Goal: Task Accomplishment & Management: Use online tool/utility

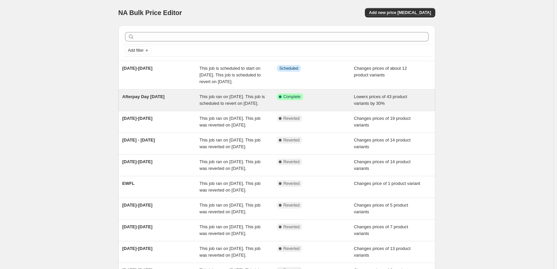
click at [318, 100] on div "Success Complete Complete" at bounding box center [310, 96] width 67 height 7
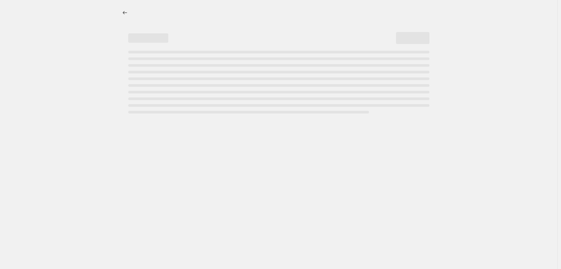
select select "percentage"
select select "product_status"
select select "not_equal"
select select "collection"
select select "not_equal"
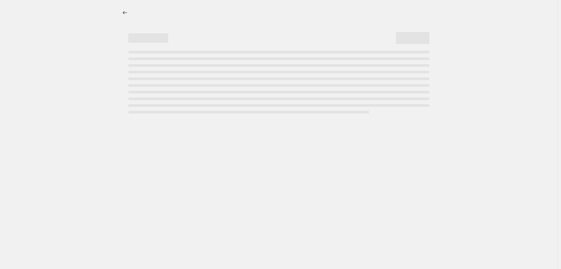
select select "tag"
select select "not_equal"
select select "collection"
select select "not_equal"
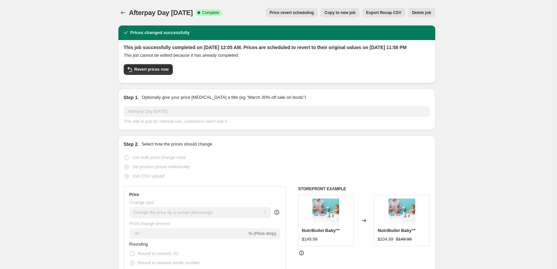
click at [350, 13] on span "Copy to new job" at bounding box center [340, 12] width 31 height 5
select select "percentage"
select select "product_status"
select select "not_equal"
select select "collection"
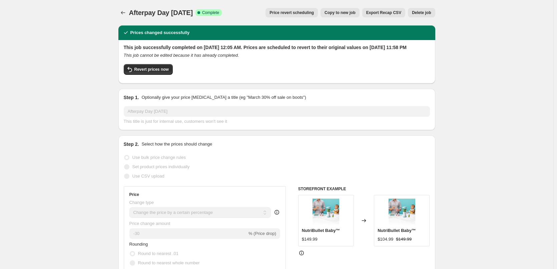
select select "not_equal"
select select "tag"
select select "not_equal"
select select "collection"
select select "not_equal"
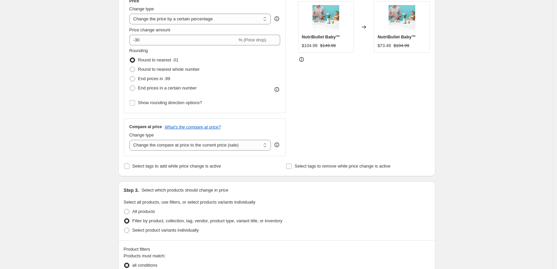
scroll to position [167, 0]
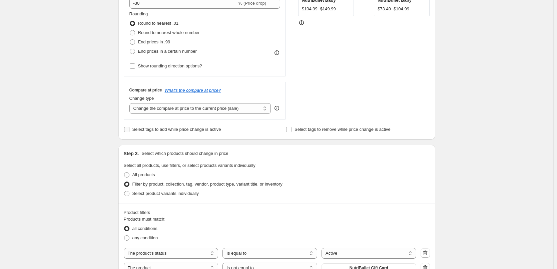
drag, startPoint x: 128, startPoint y: 130, endPoint x: 142, endPoint y: 139, distance: 16.7
click at [128, 130] on input "Select tags to add while price change is active" at bounding box center [126, 129] width 5 height 5
checkbox input "true"
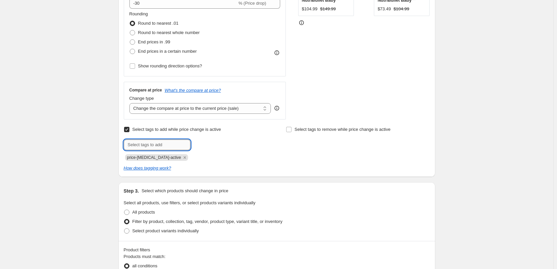
drag, startPoint x: 142, startPoint y: 139, endPoint x: 154, endPoint y: 142, distance: 12.9
click at [154, 142] on input "text" at bounding box center [157, 144] width 67 height 11
type input "Sale"
click at [209, 148] on button "Add Sale" at bounding box center [204, 143] width 25 height 9
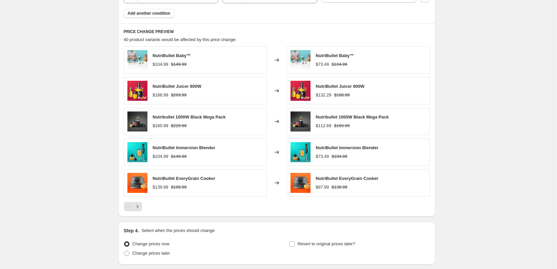
scroll to position [570, 0]
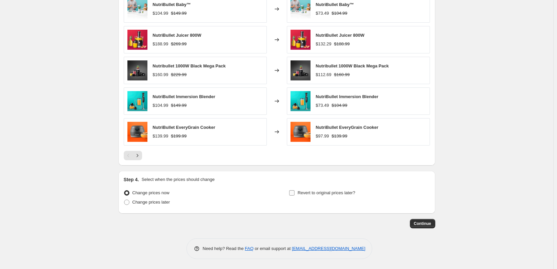
click at [294, 194] on input "Revert to original prices later?" at bounding box center [291, 192] width 5 height 5
checkbox input "true"
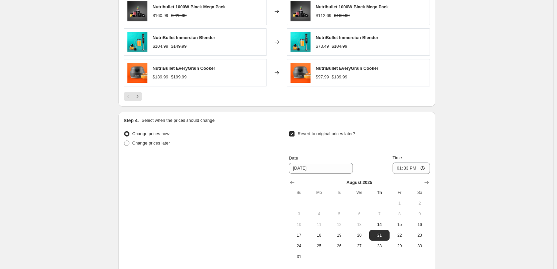
scroll to position [636, 0]
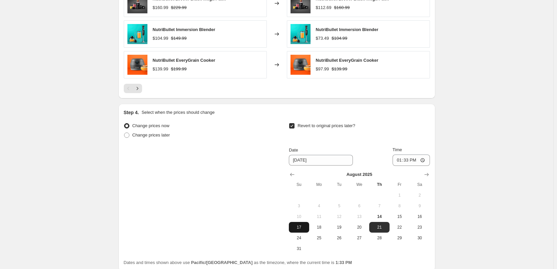
click at [305, 228] on span "17" at bounding box center [299, 227] width 15 height 5
type input "[DATE]"
click at [402, 161] on input "13:33" at bounding box center [411, 159] width 37 height 11
type input "23:59"
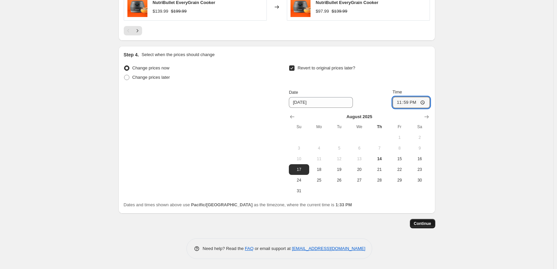
click at [421, 223] on span "Continue" at bounding box center [422, 223] width 17 height 5
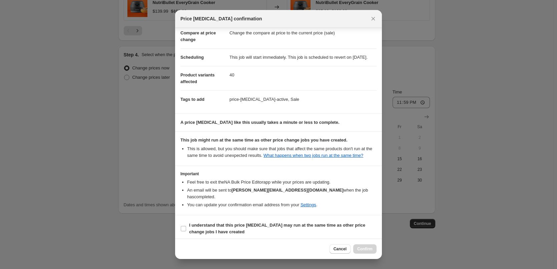
scroll to position [36, 0]
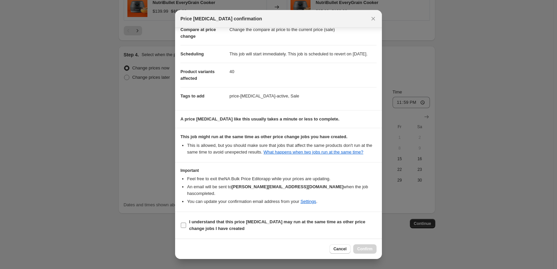
click at [183, 226] on input "I understand that this price [MEDICAL_DATA] may run at the same time as other p…" at bounding box center [183, 225] width 5 height 5
checkbox input "true"
click at [368, 249] on span "Confirm" at bounding box center [364, 248] width 15 height 5
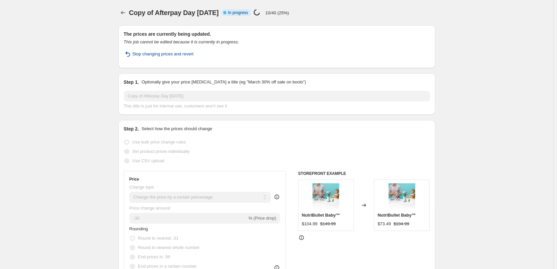
click at [183, 56] on span "Stop changing prices and revert" at bounding box center [162, 54] width 61 height 7
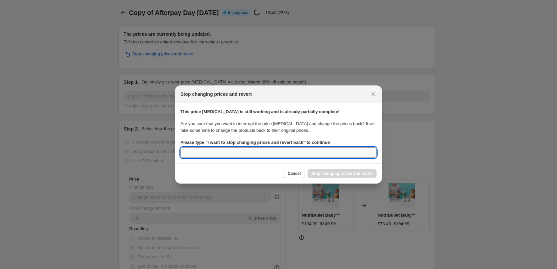
click at [285, 154] on input "Please type " I want to stop changing prices and revert back " to continue" at bounding box center [279, 152] width 196 height 11
type input "i want to stop changing p"
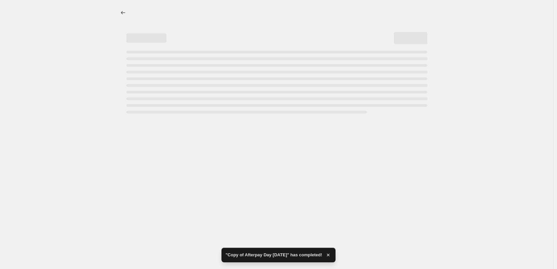
select select "percentage"
select select "product_status"
select select "not_equal"
select select "collection"
select select "not_equal"
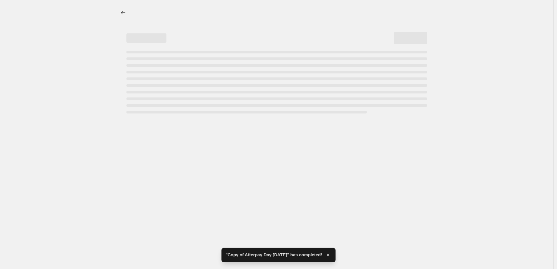
select select "tag"
select select "not_equal"
select select "collection"
select select "not_equal"
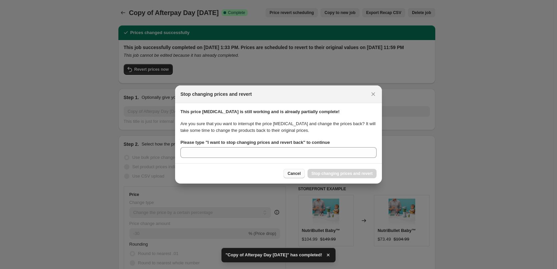
click at [299, 173] on span "Cancel" at bounding box center [294, 173] width 13 height 5
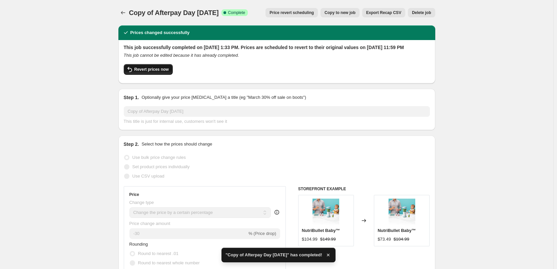
click at [164, 72] on span "Revert prices now" at bounding box center [151, 69] width 34 height 5
checkbox input "false"
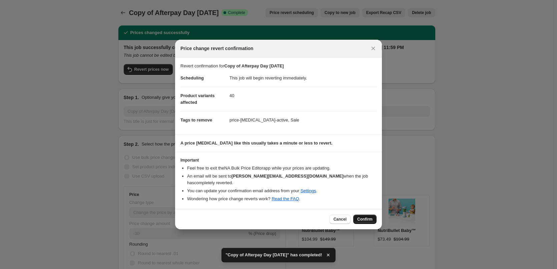
click at [374, 215] on button "Confirm" at bounding box center [364, 219] width 23 height 9
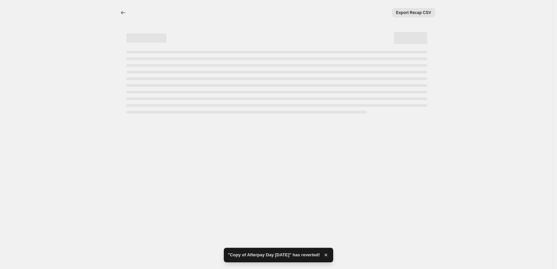
select select "percentage"
select select "product_status"
select select "not_equal"
select select "collection"
select select "not_equal"
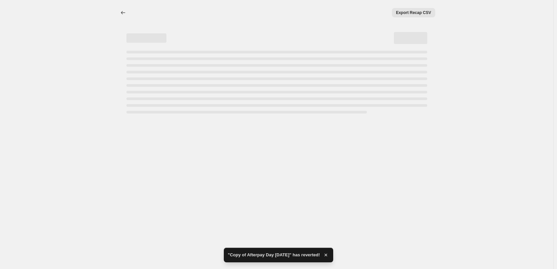
select select "tag"
select select "not_equal"
select select "collection"
select select "not_equal"
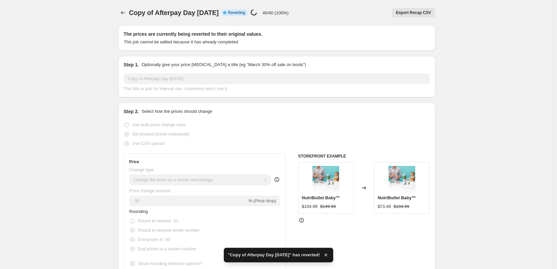
checkbox input "true"
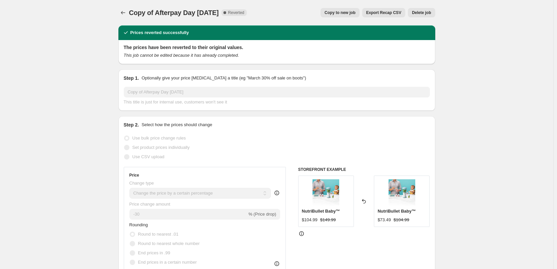
click at [421, 11] on span "Delete job" at bounding box center [421, 12] width 19 height 5
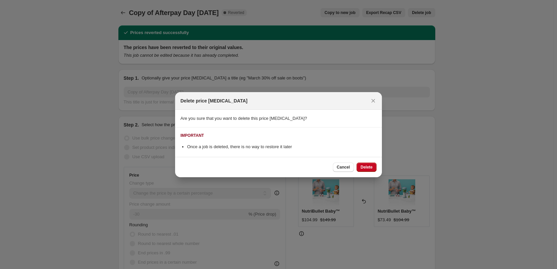
click at [377, 168] on div "Cancel Delete" at bounding box center [278, 167] width 207 height 20
click at [374, 168] on button "Delete" at bounding box center [367, 166] width 20 height 9
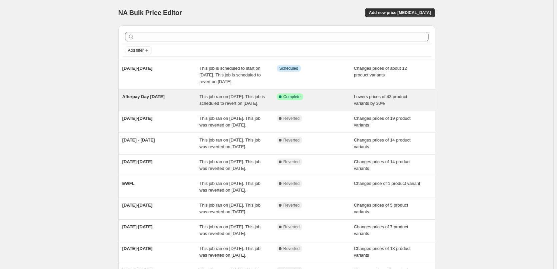
click at [191, 107] on div "Afterpay Day [DATE]" at bounding box center [160, 99] width 77 height 13
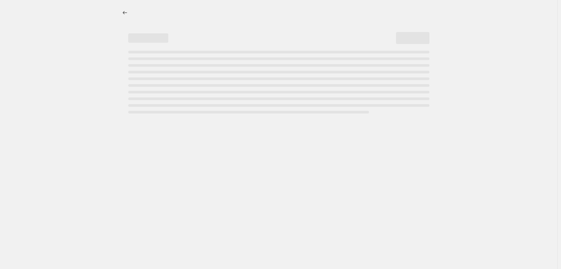
select select "percentage"
select select "product_status"
select select "not_equal"
select select "collection"
select select "not_equal"
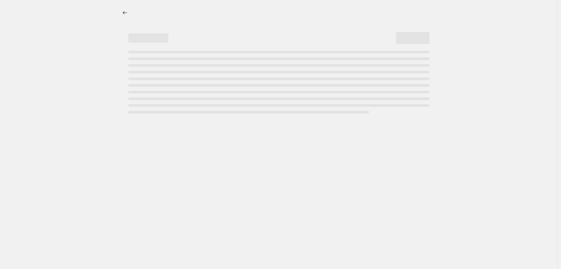
select select "tag"
select select "not_equal"
select select "collection"
select select "not_equal"
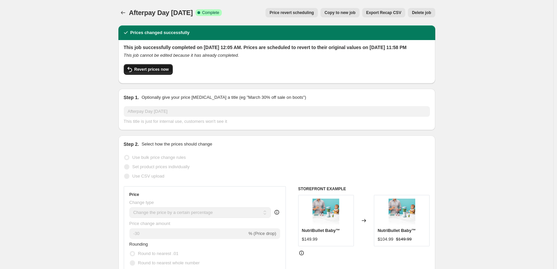
click at [156, 72] on span "Revert prices now" at bounding box center [151, 69] width 34 height 5
checkbox input "false"
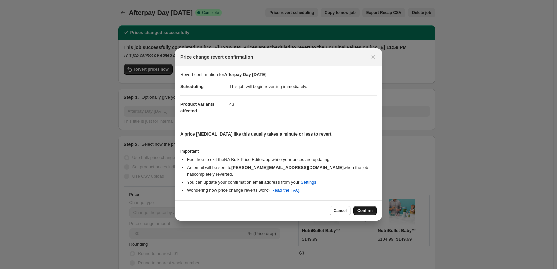
click at [363, 208] on span "Confirm" at bounding box center [364, 210] width 15 height 5
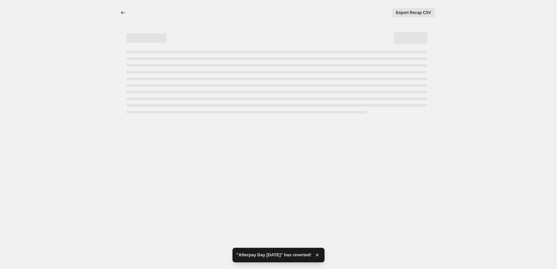
select select "percentage"
select select "product_status"
select select "not_equal"
select select "collection"
select select "not_equal"
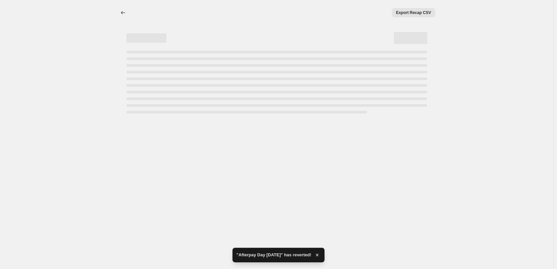
select select "tag"
select select "not_equal"
select select "collection"
select select "not_equal"
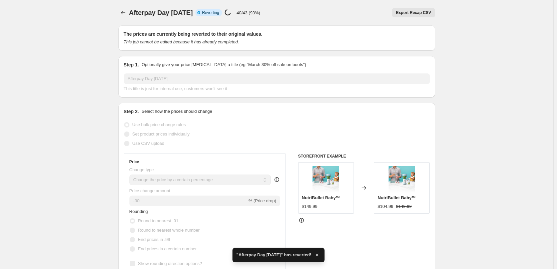
checkbox input "true"
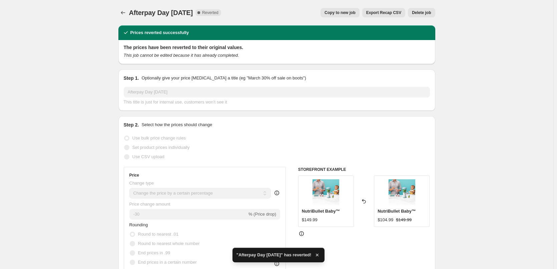
click at [355, 13] on span "Copy to new job" at bounding box center [340, 12] width 31 height 5
select select "percentage"
select select "product_status"
select select "not_equal"
select select "collection"
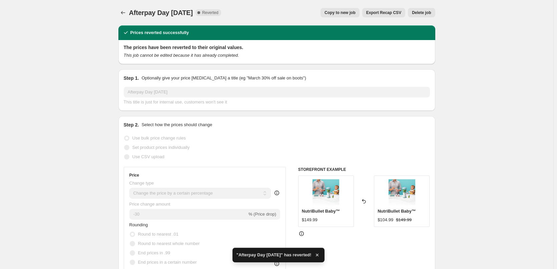
select select "not_equal"
select select "tag"
select select "not_equal"
select select "collection"
select select "not_equal"
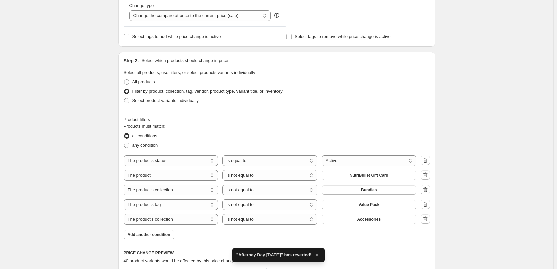
scroll to position [267, 0]
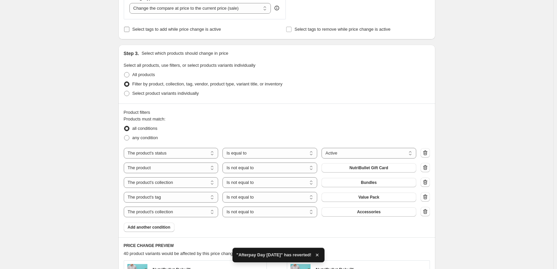
click at [127, 28] on input "Select tags to add while price change is active" at bounding box center [126, 29] width 5 height 5
checkbox input "true"
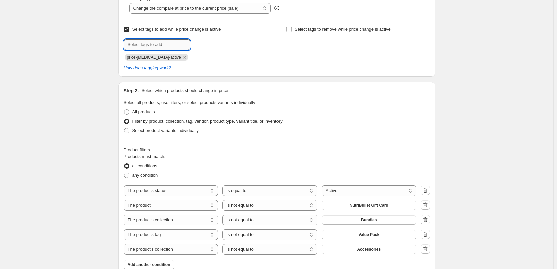
click at [136, 48] on input "text" at bounding box center [157, 44] width 67 height 11
type input "Sale"
click at [199, 45] on b "Add" at bounding box center [200, 44] width 8 height 5
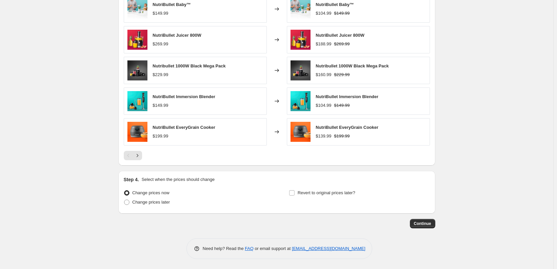
scroll to position [570, 0]
click at [292, 194] on input "Revert to original prices later?" at bounding box center [291, 192] width 5 height 5
checkbox input "true"
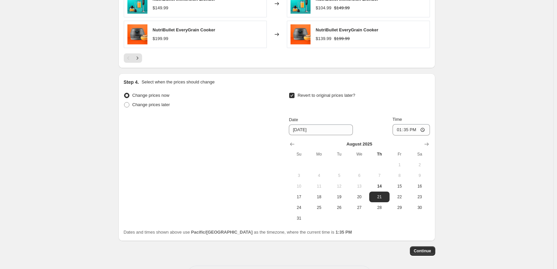
scroll to position [670, 0]
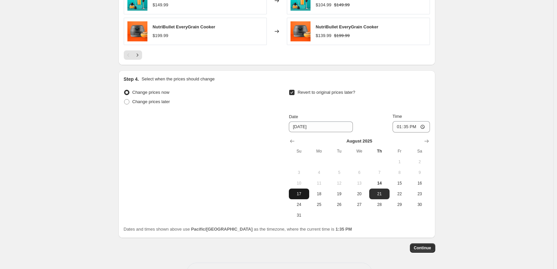
click at [301, 195] on span "17" at bounding box center [299, 193] width 15 height 5
type input "[DATE]"
click at [403, 128] on input "13:35" at bounding box center [411, 126] width 37 height 11
type input "23:59"
click at [423, 247] on span "Continue" at bounding box center [422, 247] width 17 height 5
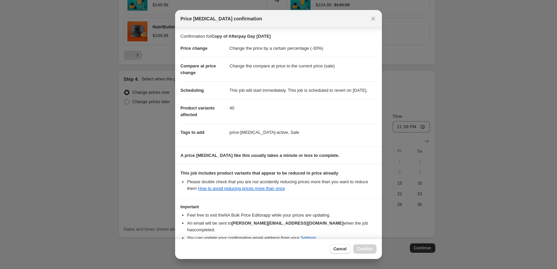
scroll to position [36, 0]
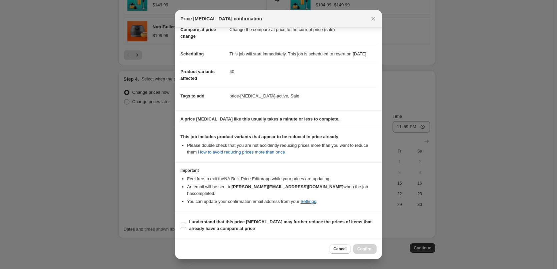
click at [184, 224] on input "I understand that this price [MEDICAL_DATA] may further reduce the prices of it…" at bounding box center [183, 225] width 5 height 5
checkbox input "true"
click at [370, 248] on span "Confirm" at bounding box center [364, 248] width 15 height 5
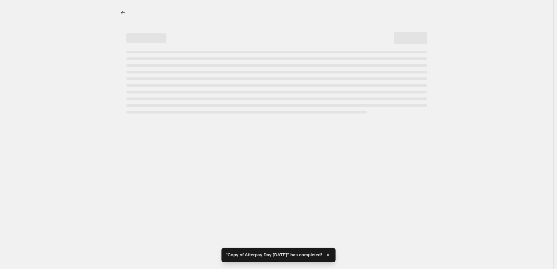
select select "percentage"
select select "product_status"
select select "not_equal"
select select "collection"
select select "not_equal"
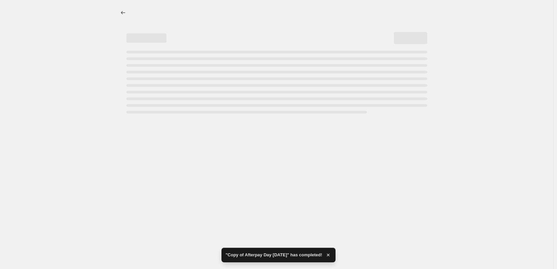
select select "tag"
select select "not_equal"
select select "collection"
select select "not_equal"
